Goal: Transaction & Acquisition: Download file/media

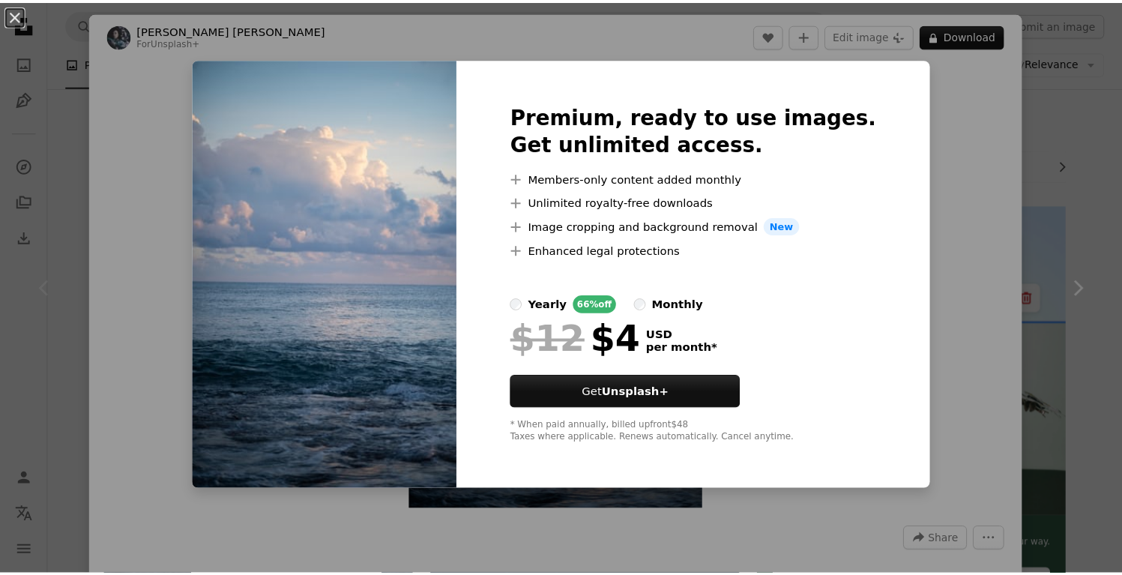
scroll to position [271, 0]
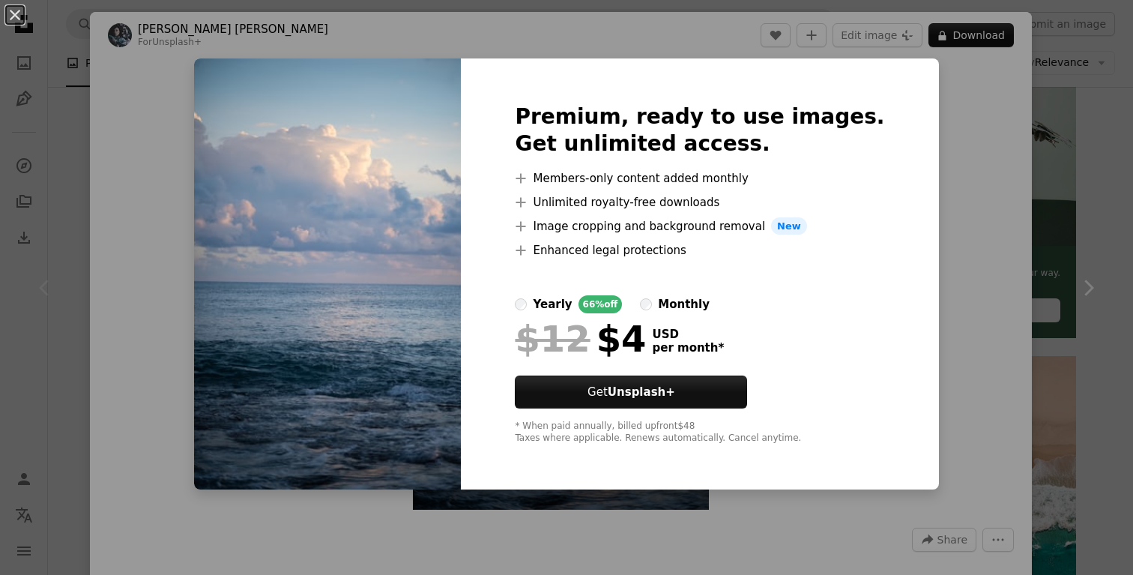
click at [1035, 265] on div "An X shape Premium, ready to use images. Get unlimited access. A plus sign Memb…" at bounding box center [566, 287] width 1133 height 575
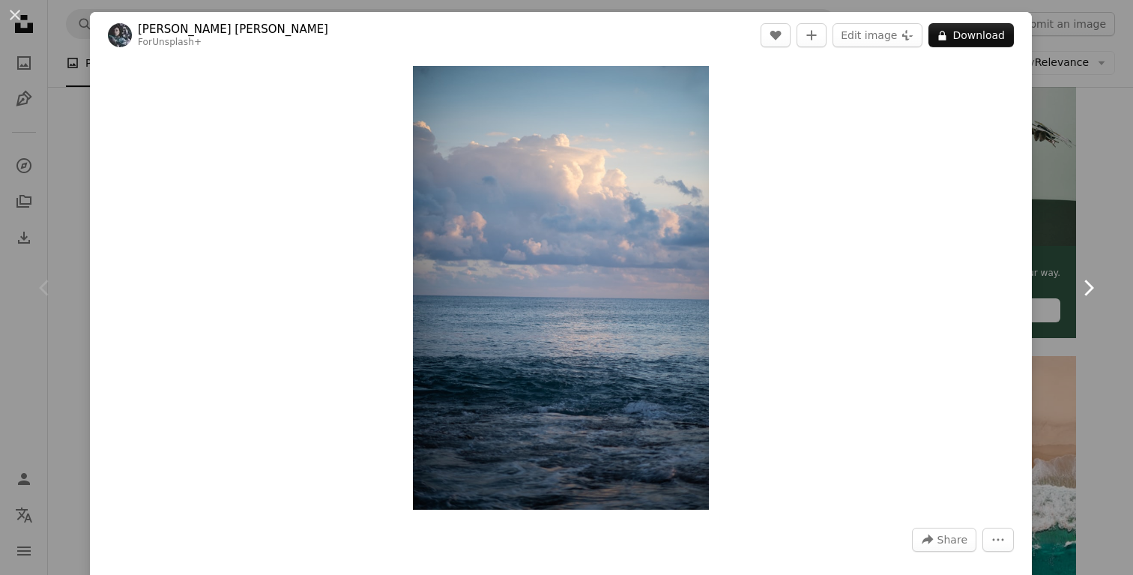
click at [1043, 253] on link "Chevron right" at bounding box center [1088, 288] width 90 height 144
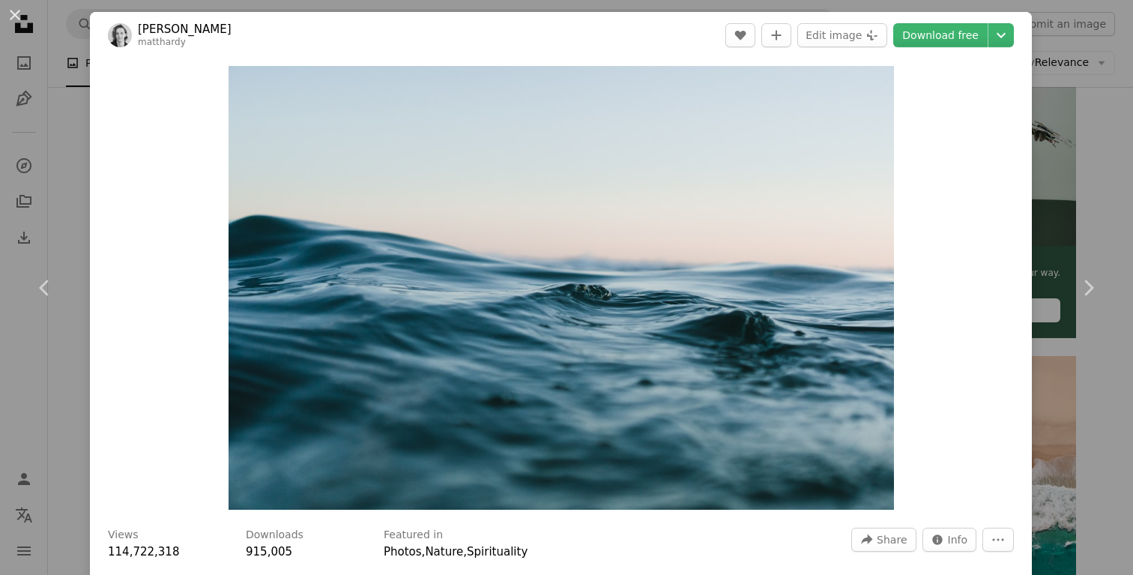
click at [1077, 136] on div "An X shape Chevron left Chevron right [PERSON_NAME] matthardy A heart A plus si…" at bounding box center [566, 287] width 1133 height 575
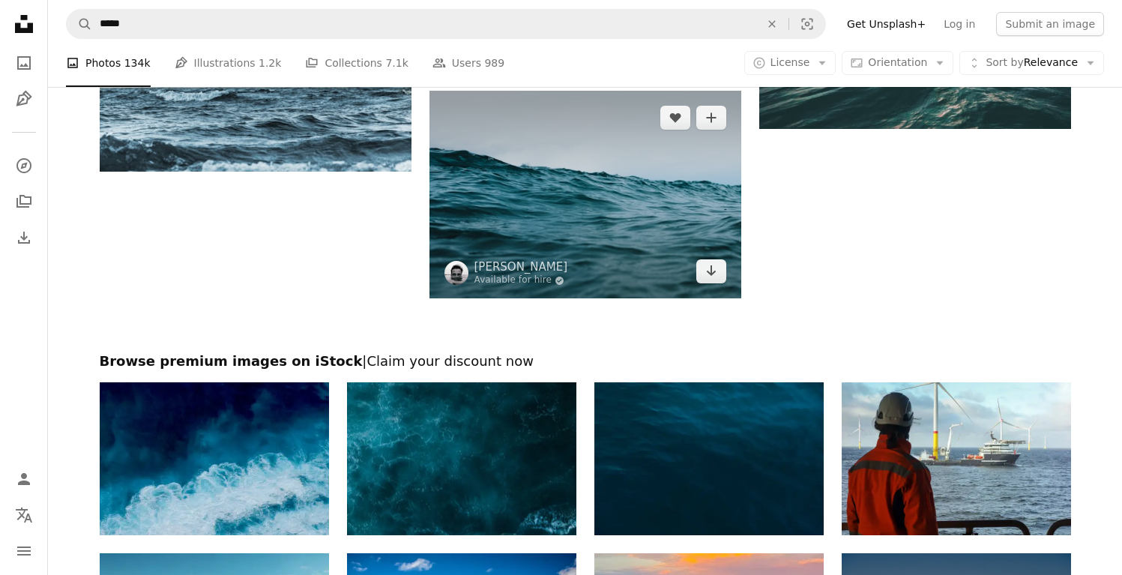
scroll to position [2416, 0]
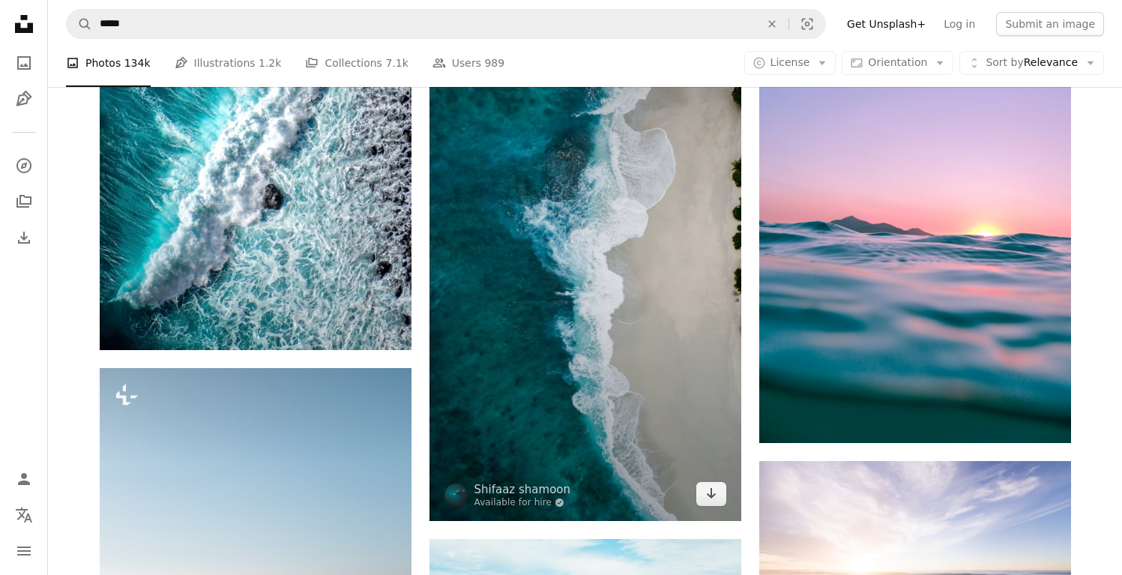
scroll to position [3794, 0]
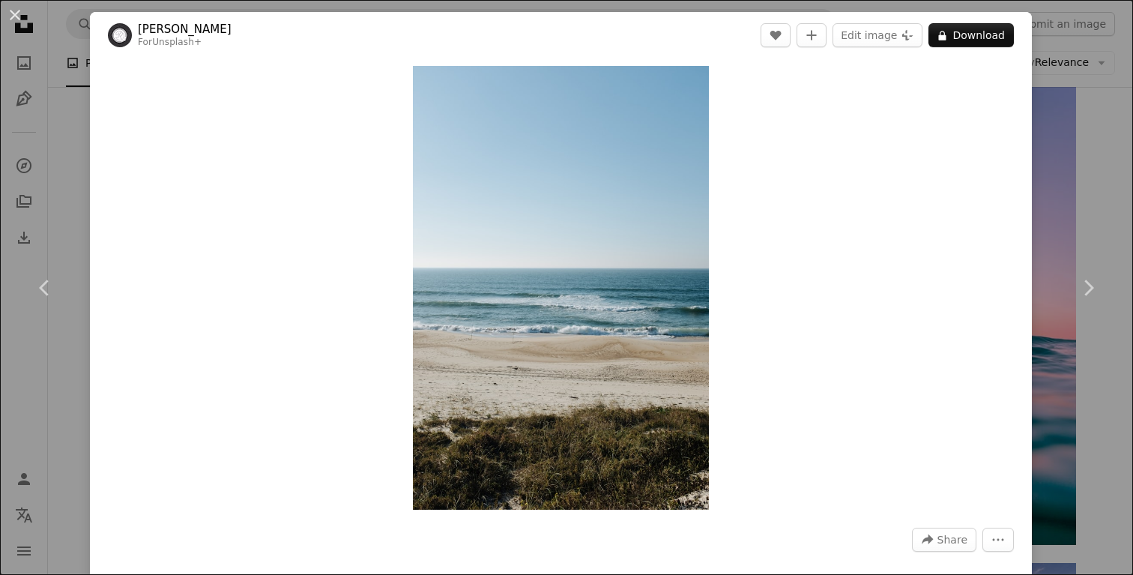
click at [1035, 112] on div "An X shape Chevron left Chevron right [PERSON_NAME] For Unsplash+ A heart A plu…" at bounding box center [566, 287] width 1133 height 575
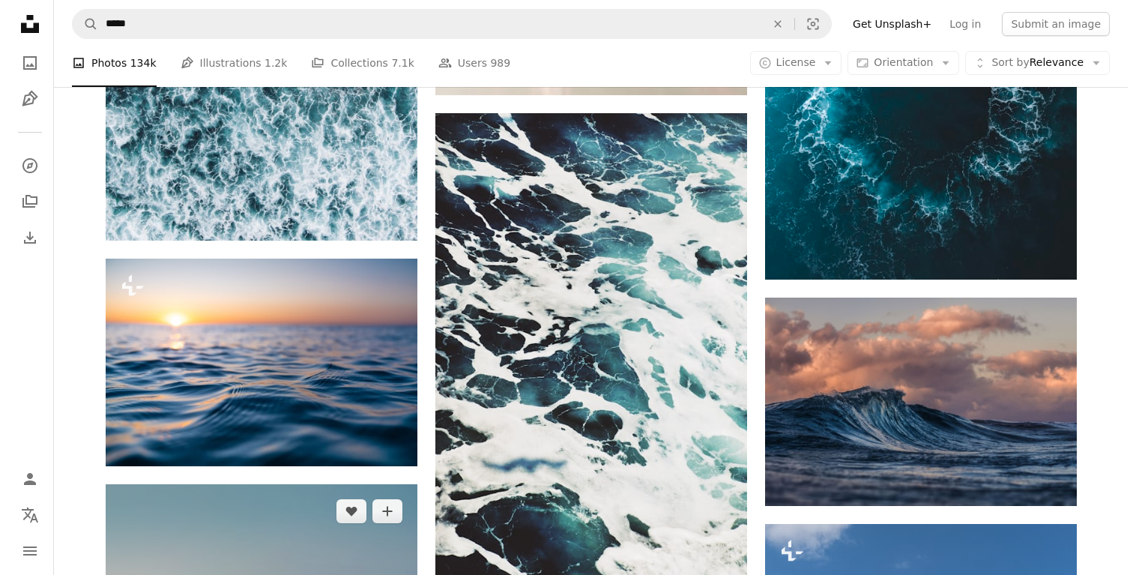
scroll to position [6998, 0]
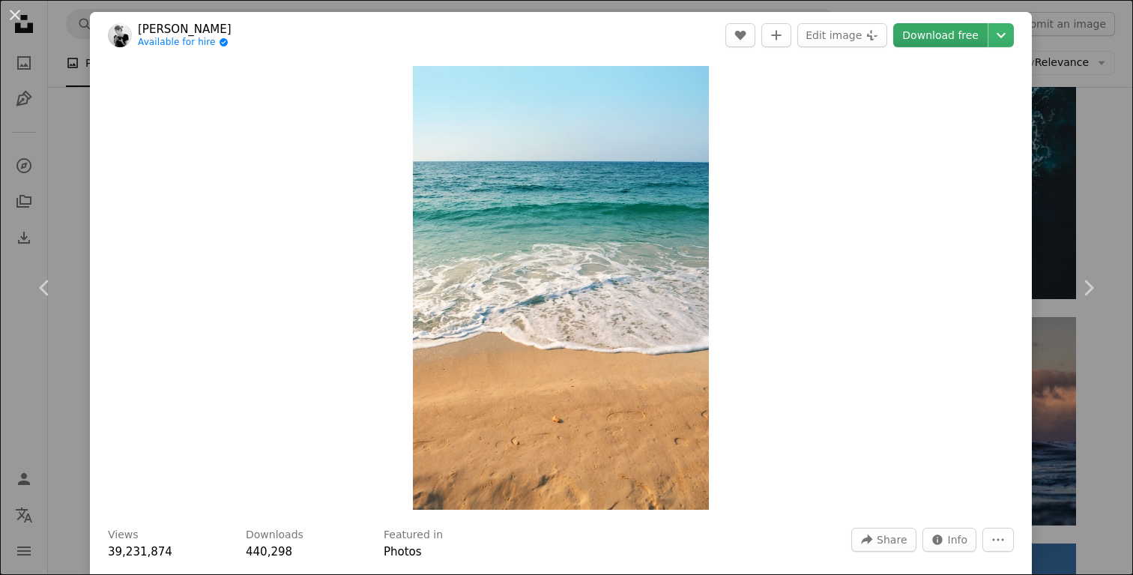
click at [951, 40] on link "Download free" at bounding box center [940, 35] width 94 height 24
